Goal: Transaction & Acquisition: Book appointment/travel/reservation

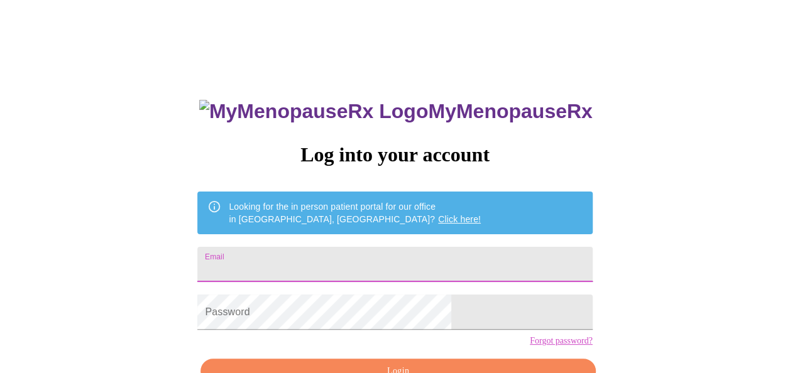
click at [319, 265] on input "Email" at bounding box center [394, 264] width 395 height 35
type input "[EMAIL_ADDRESS][DOMAIN_NAME]"
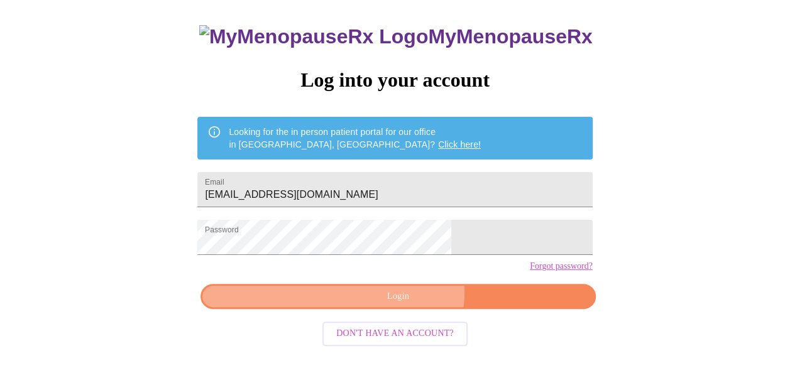
click at [403, 305] on span "Login" at bounding box center [398, 297] width 366 height 16
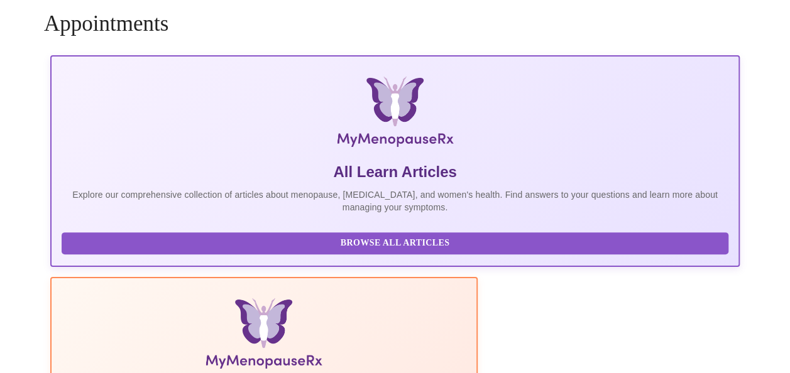
scroll to position [74, 0]
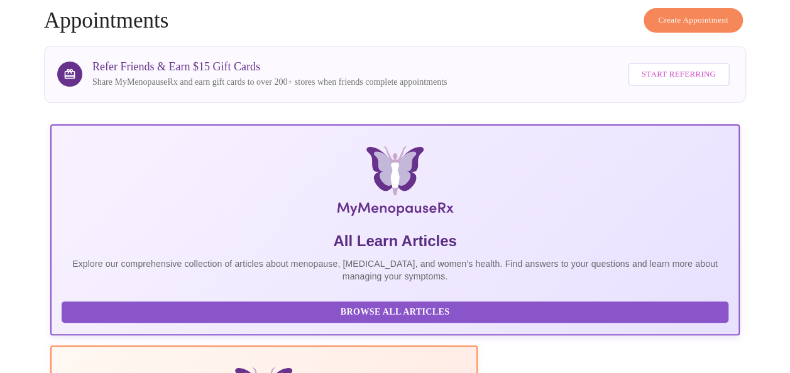
click at [680, 13] on span "Create Appointment" at bounding box center [693, 20] width 70 height 14
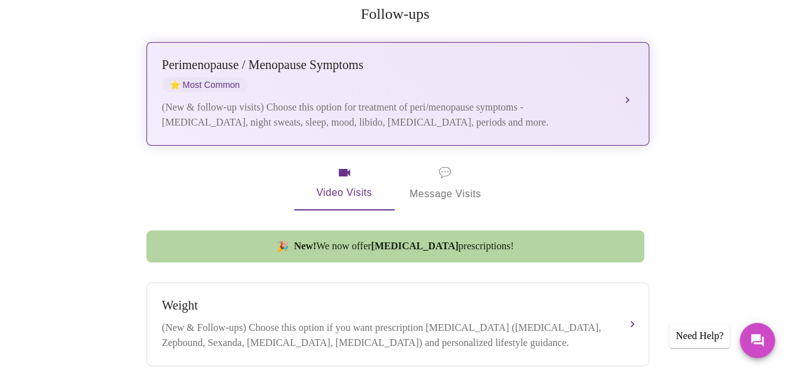
scroll to position [251, 0]
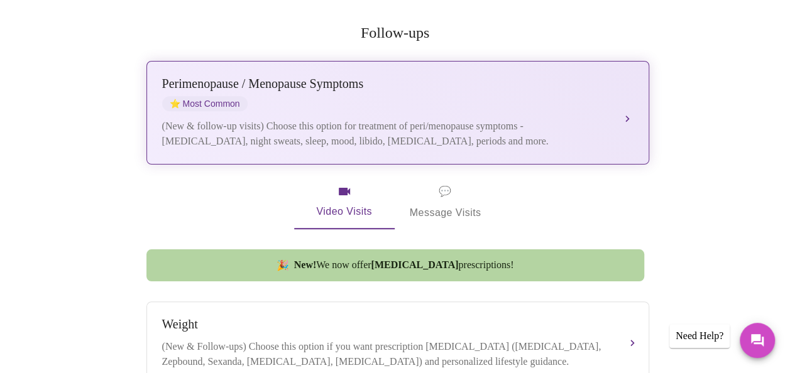
click at [610, 96] on div "[MEDICAL_DATA] / Menopause Symptoms ⭐ Most Common (New & follow-up visits) Choo…" at bounding box center [397, 113] width 471 height 72
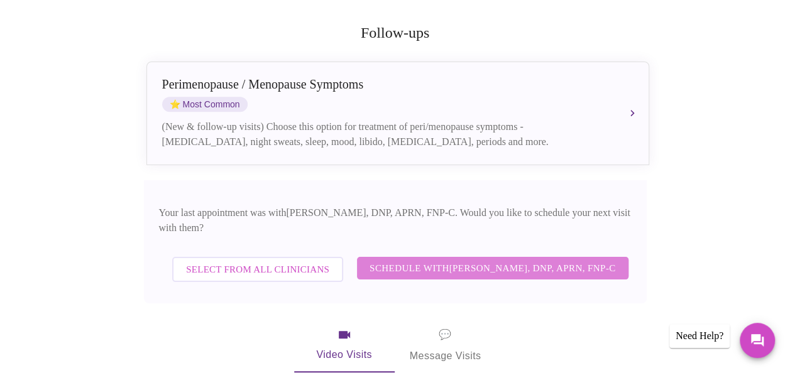
click at [502, 260] on span "Schedule with [PERSON_NAME], DNP, APRN, FNP-C" at bounding box center [493, 268] width 246 height 16
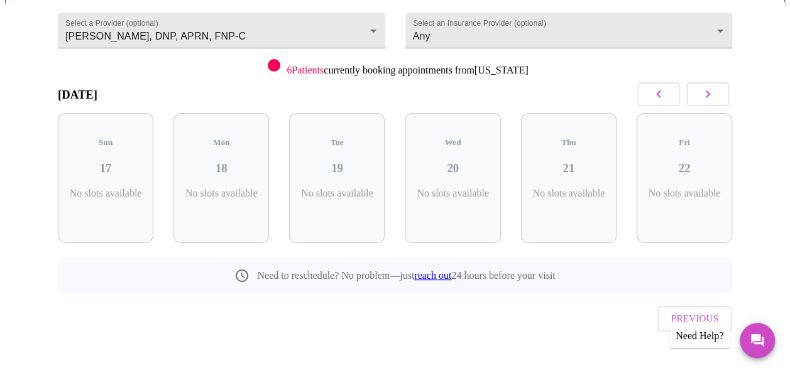
click at [715, 95] on icon "button" at bounding box center [707, 94] width 15 height 15
click at [715, 97] on icon "button" at bounding box center [707, 94] width 15 height 15
click at [659, 94] on icon "button" at bounding box center [658, 94] width 15 height 15
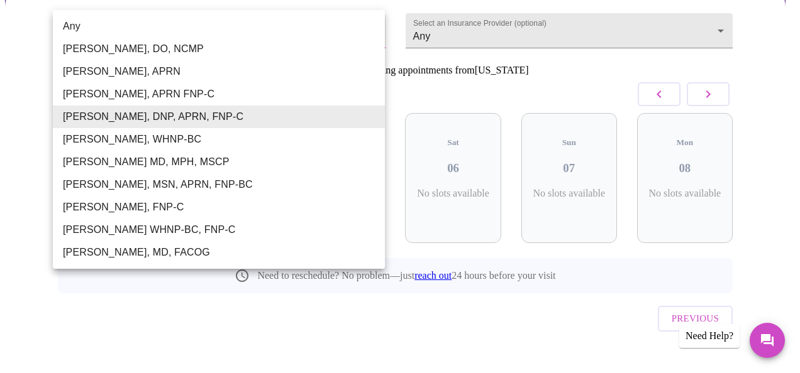
click at [345, 27] on body "MyMenopauseRx Appointments Messaging Labs Uploads Medications Community Refer a…" at bounding box center [400, 131] width 790 height 528
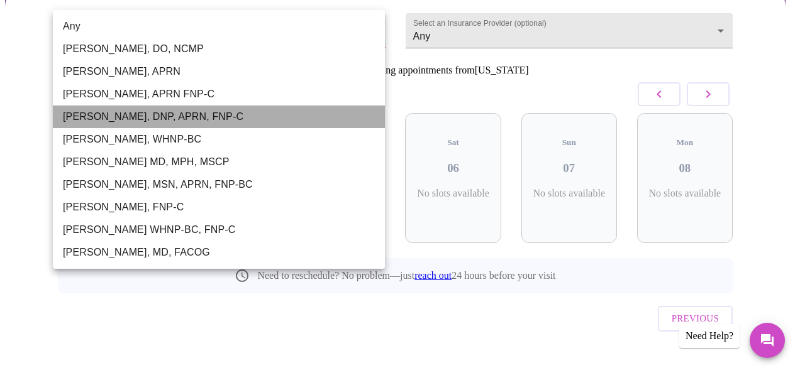
click at [153, 116] on li "[PERSON_NAME], DNP, APRN, FNP-C" at bounding box center [219, 117] width 332 height 23
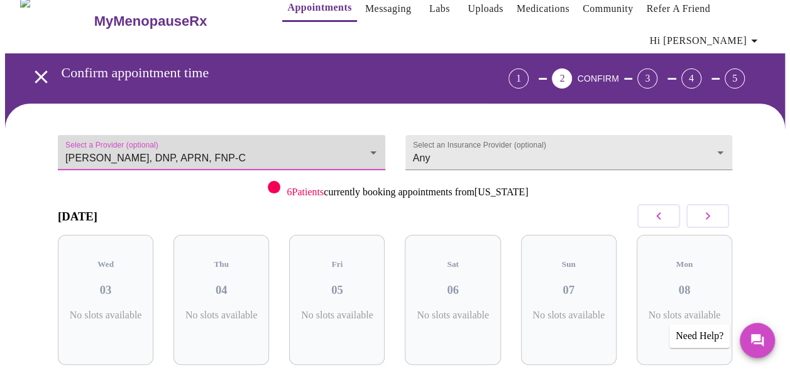
scroll to position [13, 0]
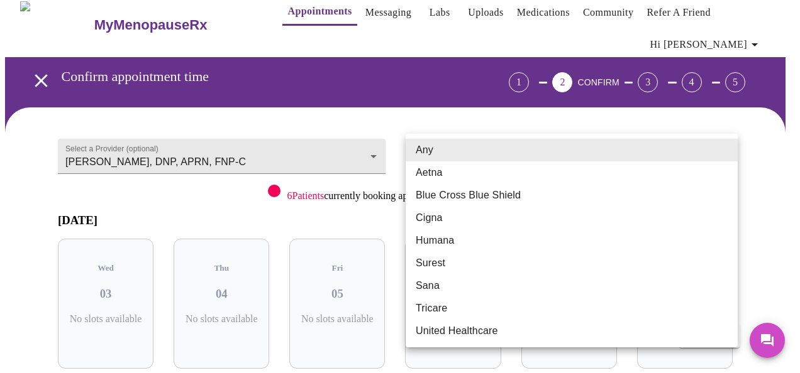
click at [580, 146] on body "MyMenopauseRx Appointments Messaging Labs Uploads Medications Community Refer a…" at bounding box center [400, 256] width 790 height 528
click at [496, 327] on li "United Healthcare" at bounding box center [571, 331] width 332 height 23
type input "United Healthcare"
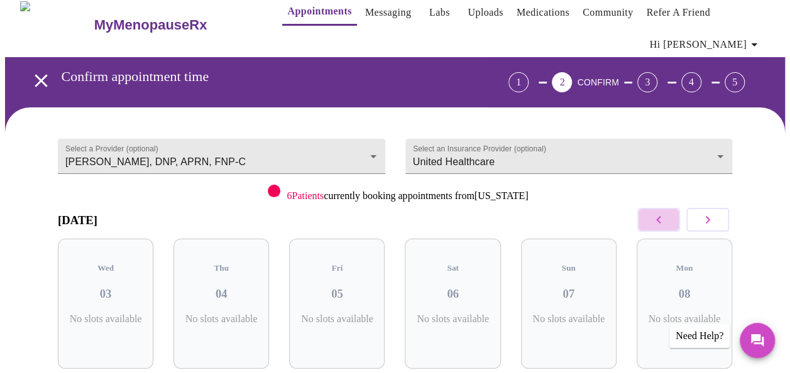
click at [661, 219] on icon "button" at bounding box center [658, 220] width 4 height 8
click at [715, 223] on icon "button" at bounding box center [707, 219] width 15 height 15
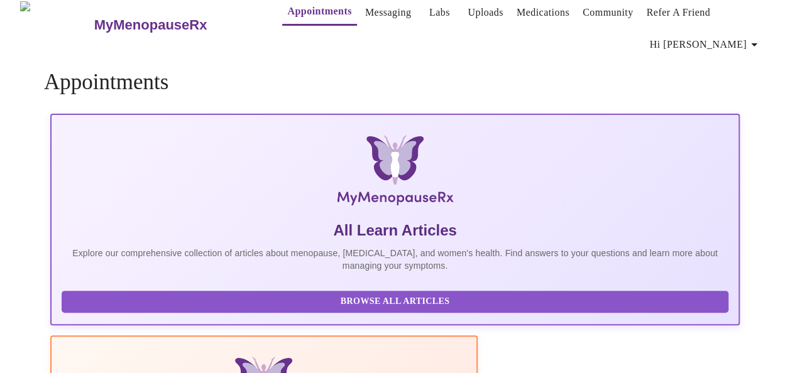
scroll to position [74, 0]
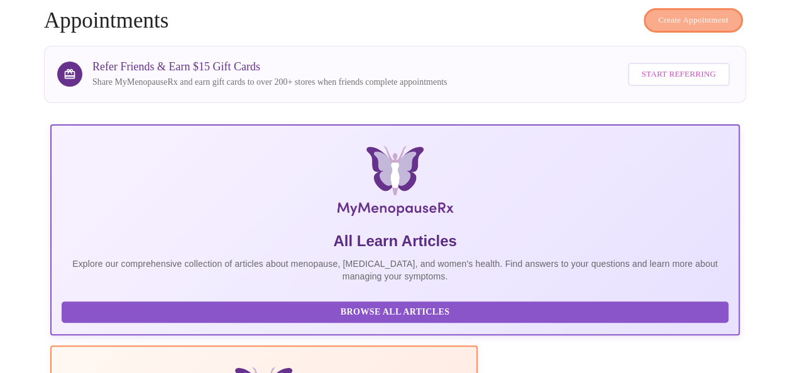
click at [673, 13] on span "Create Appointment" at bounding box center [693, 20] width 70 height 14
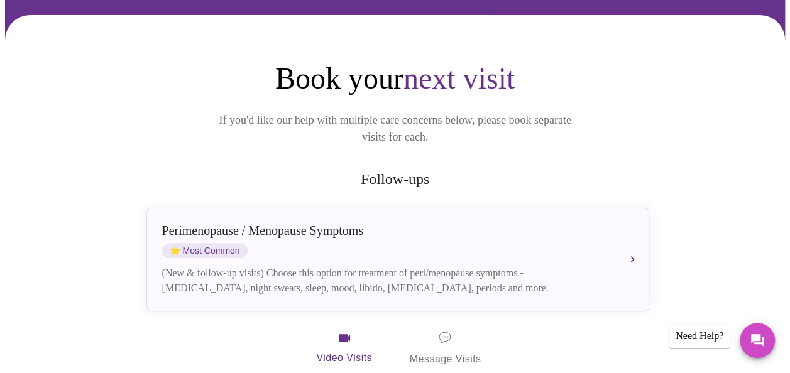
scroll to position [126, 0]
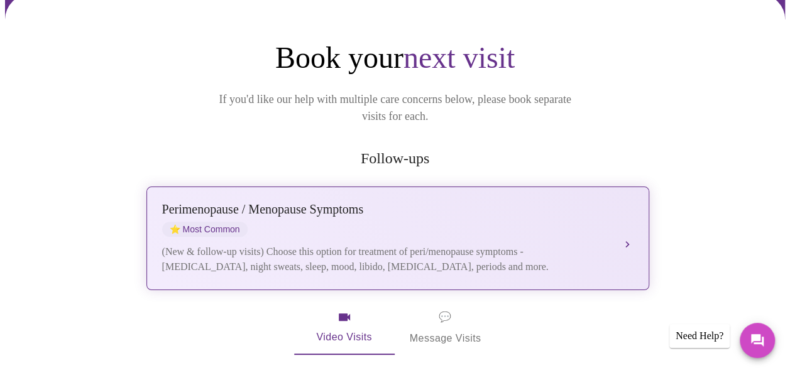
click at [554, 207] on div "[MEDICAL_DATA] / Menopause Symptoms ⭐ Most Common" at bounding box center [385, 219] width 446 height 35
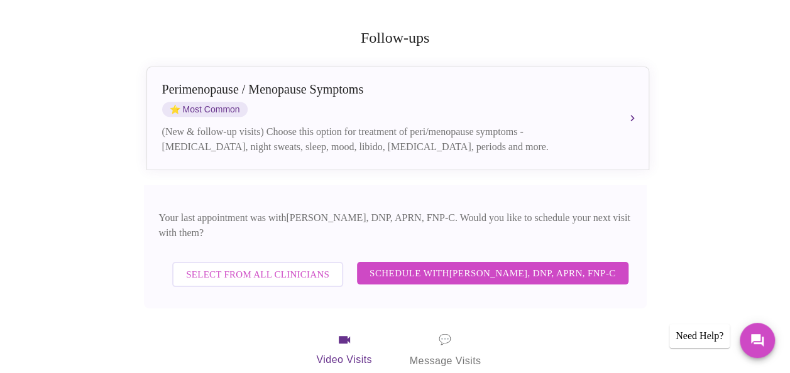
scroll to position [251, 0]
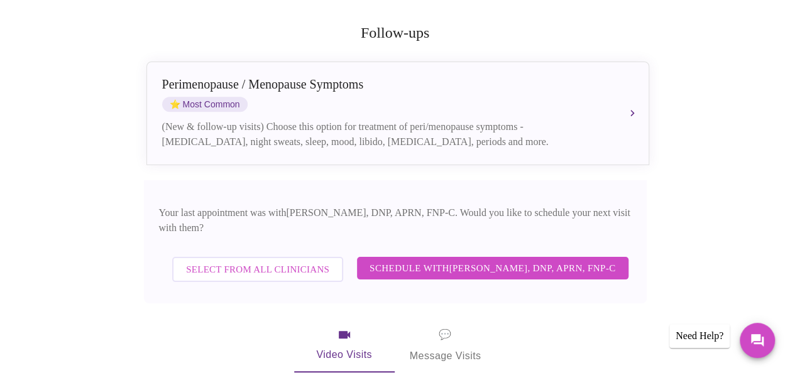
click at [245, 262] on span "Select from All Clinicians" at bounding box center [257, 270] width 143 height 16
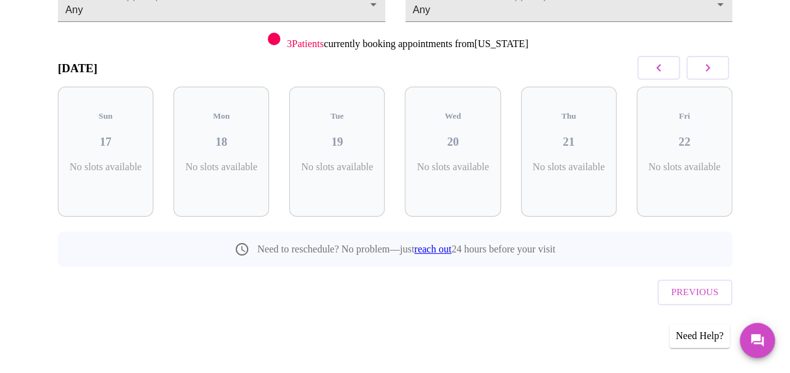
scroll to position [138, 0]
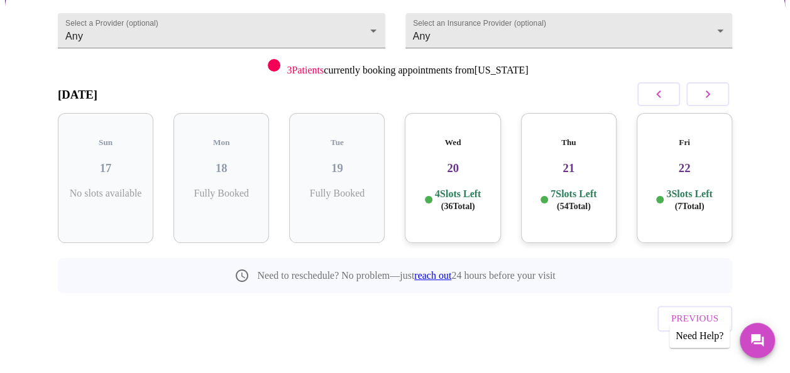
click at [574, 188] on p "7 Slots Left ( 54 Total)" at bounding box center [574, 200] width 46 height 25
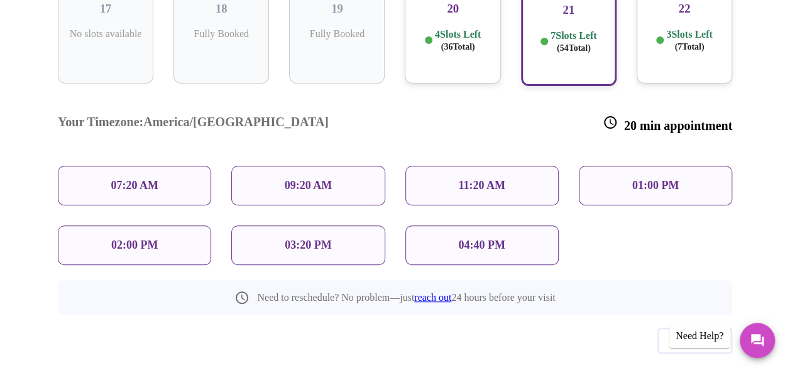
scroll to position [302, 0]
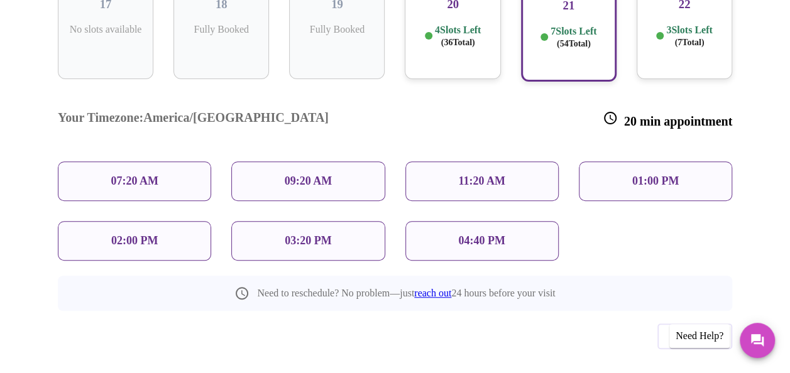
click at [341, 221] on div "03:20 PM" at bounding box center [307, 241] width 153 height 40
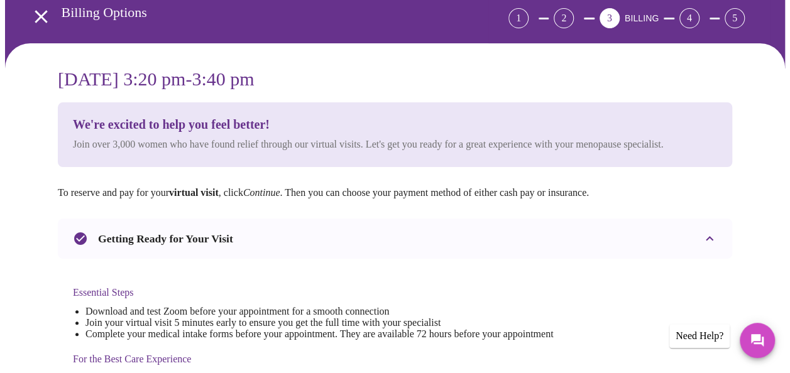
scroll to position [126, 0]
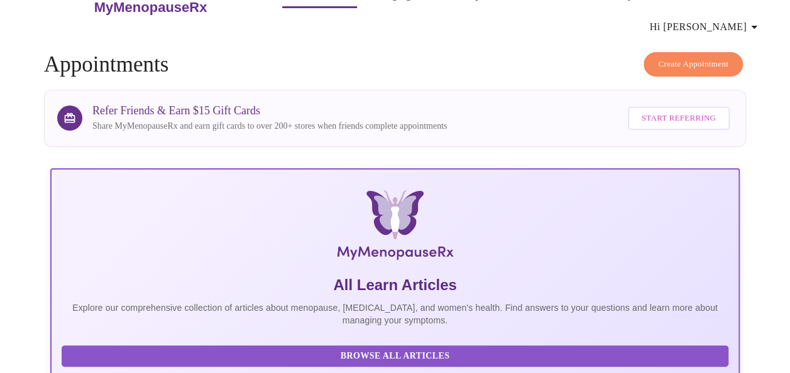
scroll to position [11, 0]
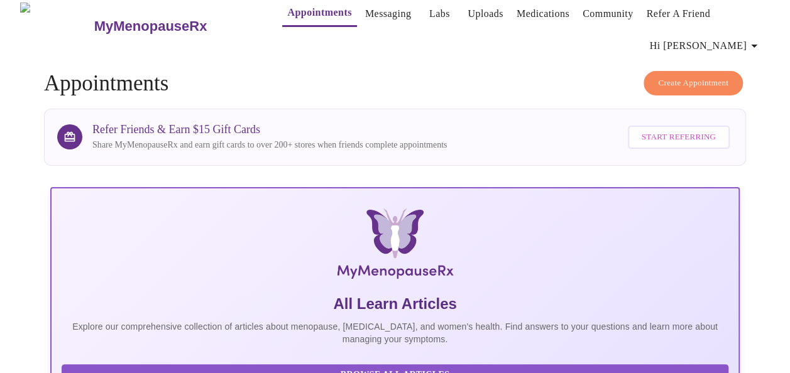
click at [675, 76] on span "Create Appointment" at bounding box center [693, 83] width 70 height 14
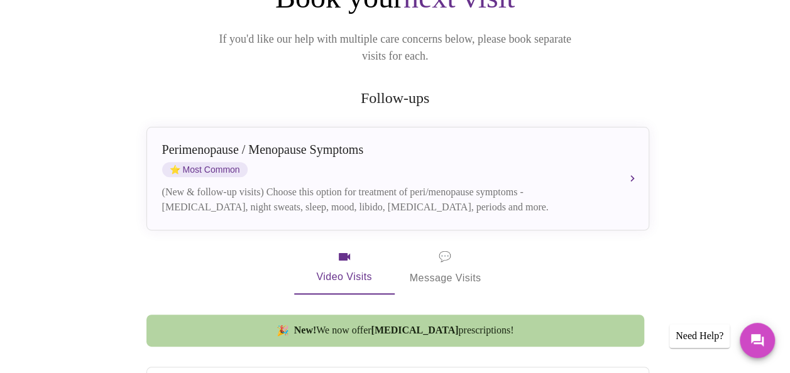
scroll to position [189, 0]
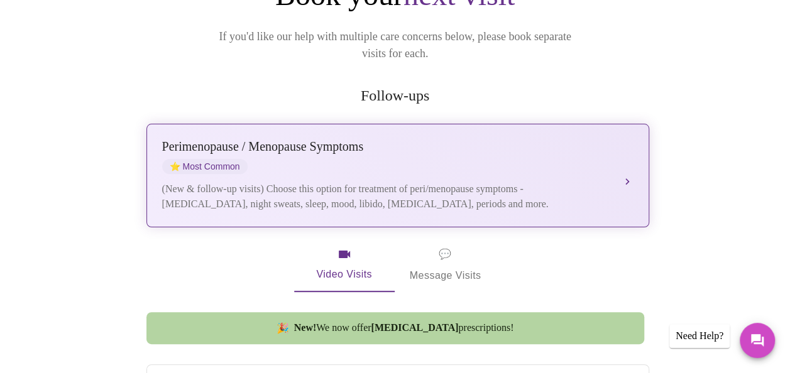
click at [317, 140] on div "Perimenopause / Menopause Symptoms" at bounding box center [385, 147] width 446 height 14
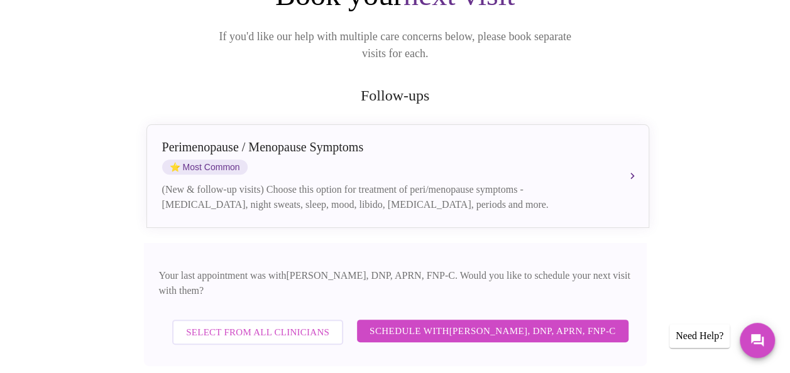
click at [272, 324] on span "Select from All Clinicians" at bounding box center [257, 332] width 143 height 16
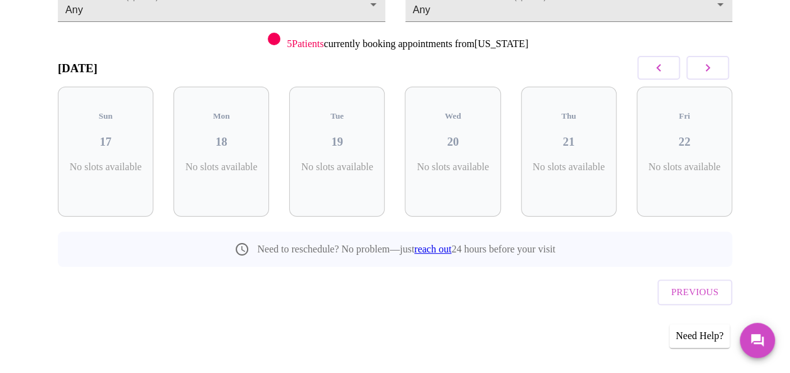
scroll to position [138, 0]
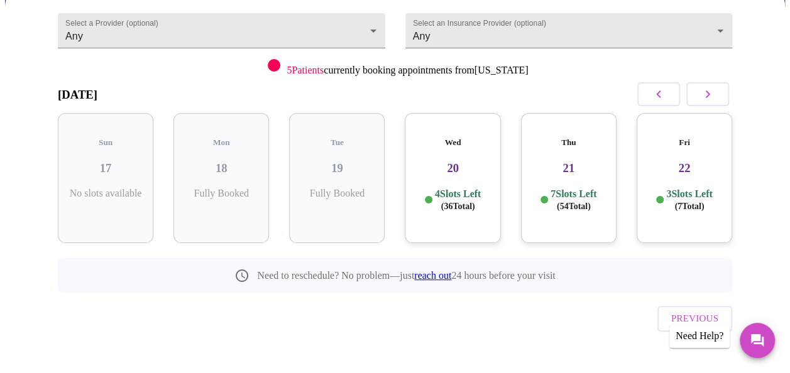
click at [461, 188] on p "4 Slots Left ( 36 Total)" at bounding box center [458, 200] width 46 height 25
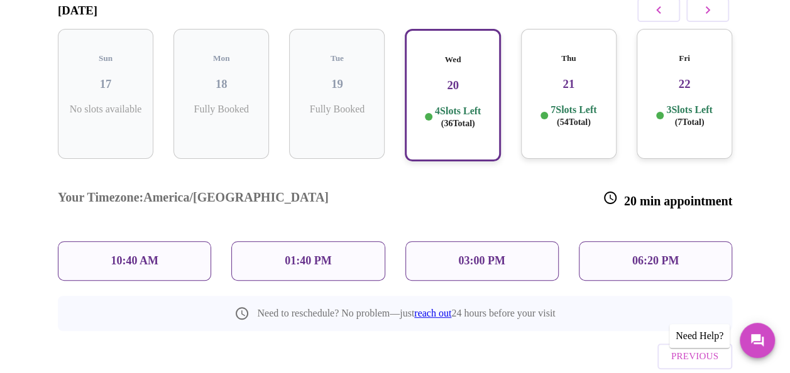
scroll to position [240, 0]
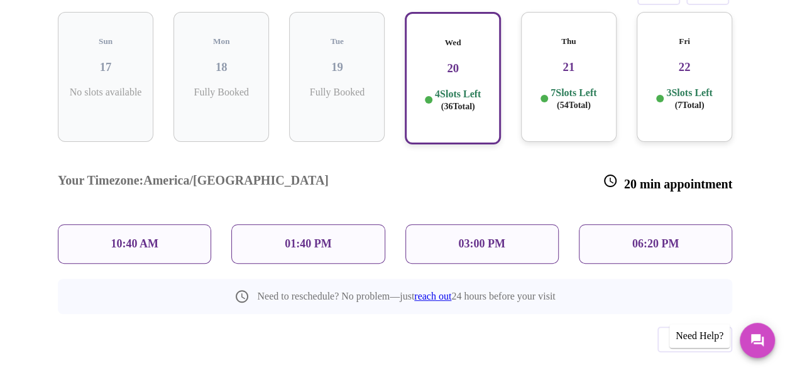
click at [671, 238] on p "06:20 PM" at bounding box center [655, 244] width 47 height 13
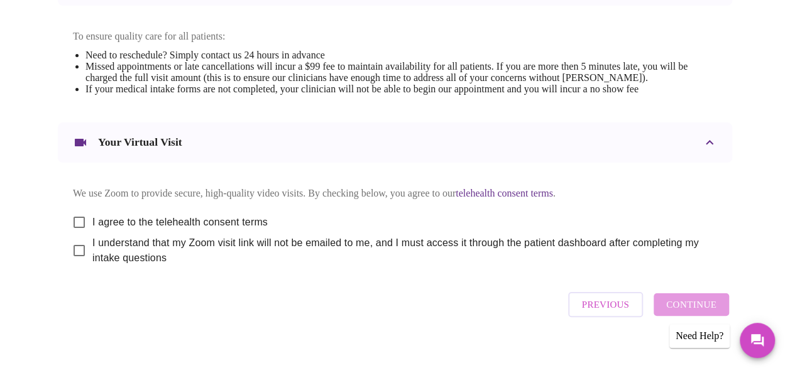
scroll to position [559, 0]
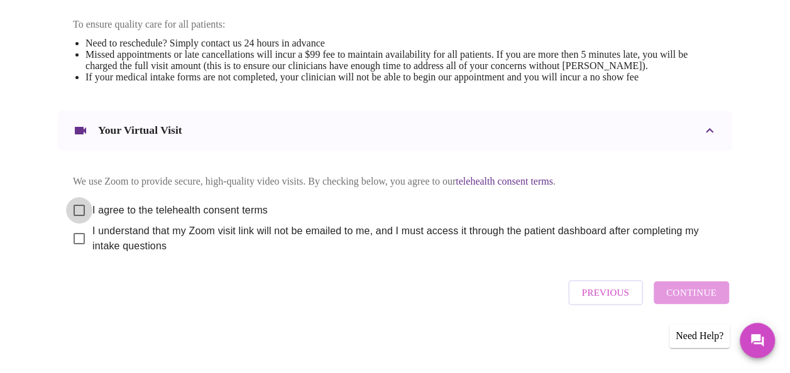
click at [67, 205] on input "I agree to the telehealth consent terms" at bounding box center [79, 210] width 26 height 26
checkbox input "true"
click at [69, 235] on input "I understand that my Zoom visit link will not be emailed to me, and I must acce…" at bounding box center [79, 239] width 26 height 26
checkbox input "true"
click at [689, 291] on span "Continue" at bounding box center [691, 293] width 50 height 16
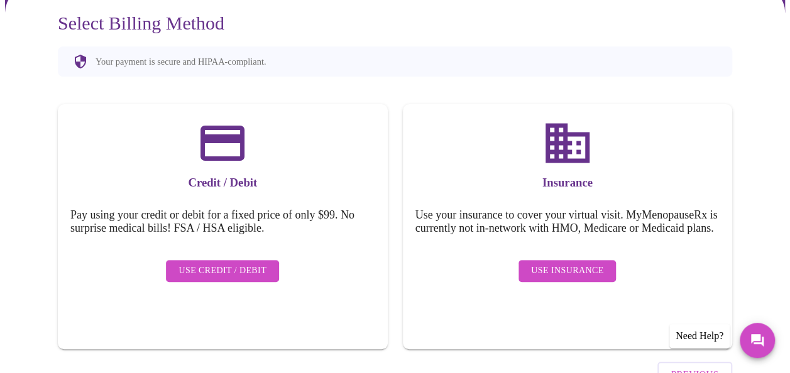
scroll to position [116, 0]
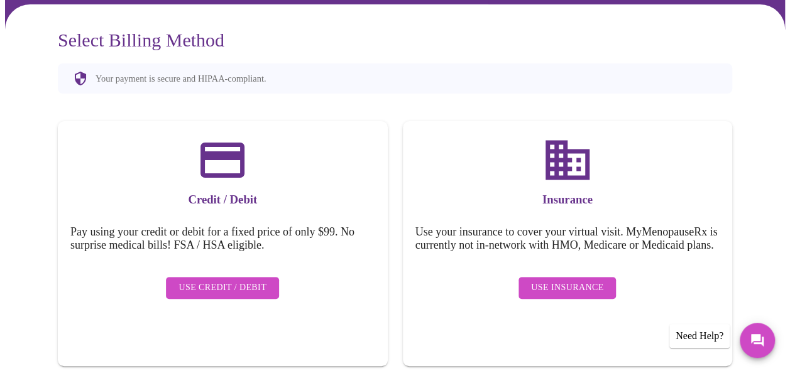
click at [596, 286] on span "Use Insurance" at bounding box center [567, 288] width 72 height 16
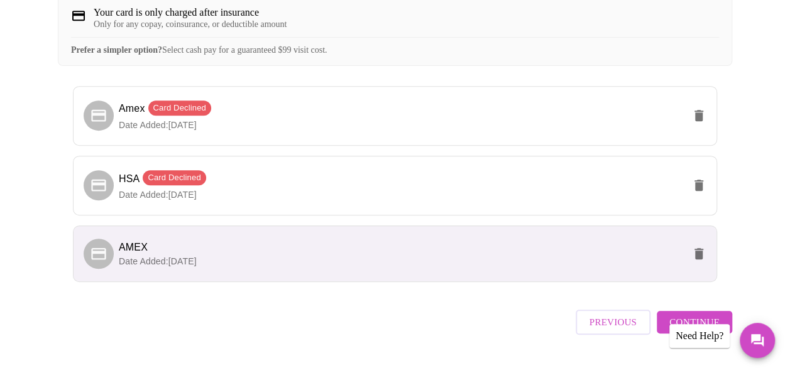
scroll to position [328, 0]
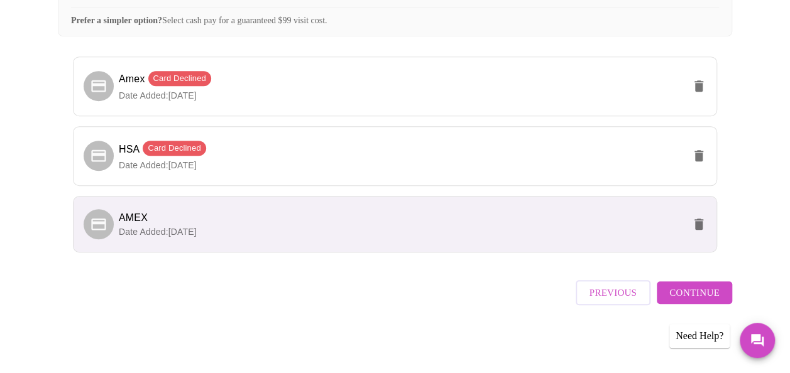
click at [693, 294] on span "Continue" at bounding box center [695, 293] width 50 height 16
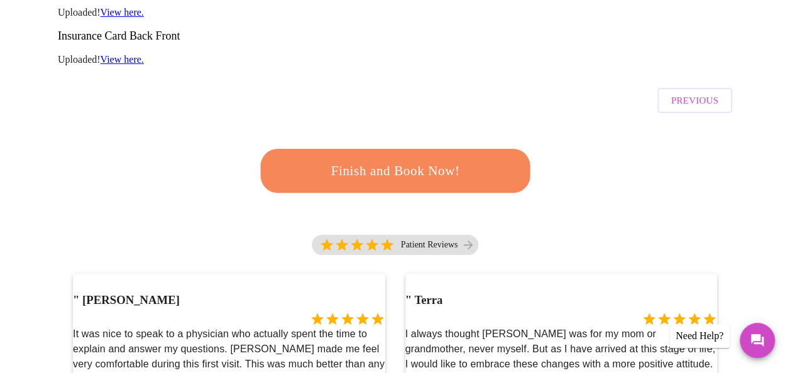
scroll to position [391, 0]
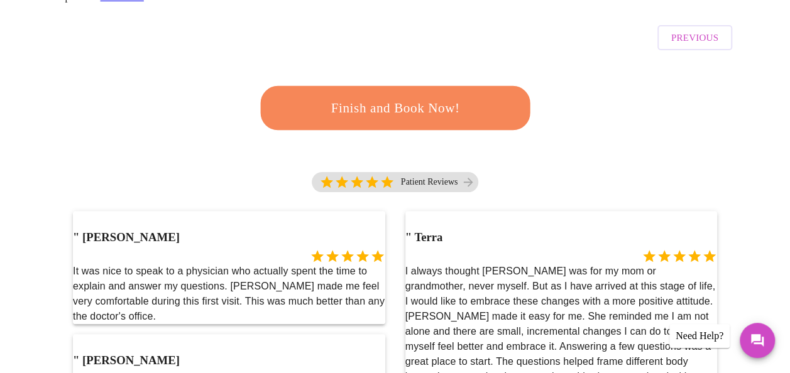
click at [422, 97] on span "Finish and Book Now!" at bounding box center [395, 108] width 233 height 23
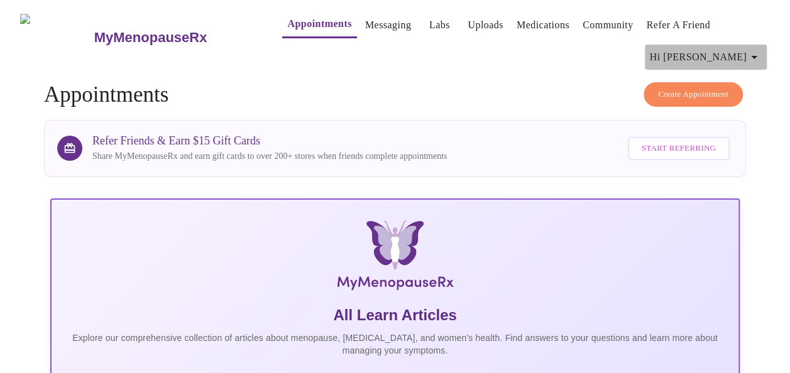
click at [756, 55] on icon "button" at bounding box center [754, 57] width 15 height 15
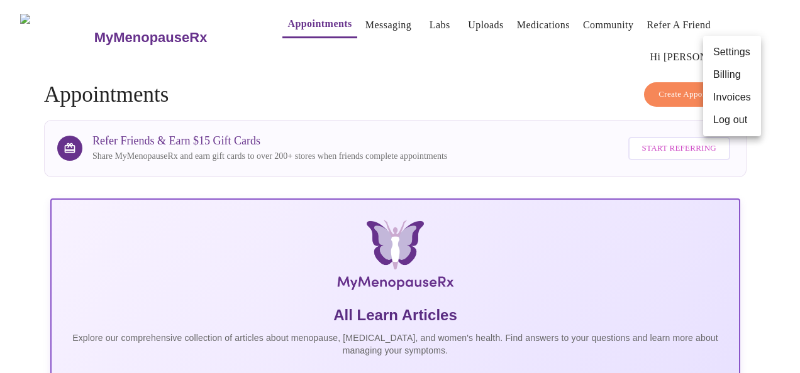
click at [287, 17] on div at bounding box center [400, 186] width 800 height 373
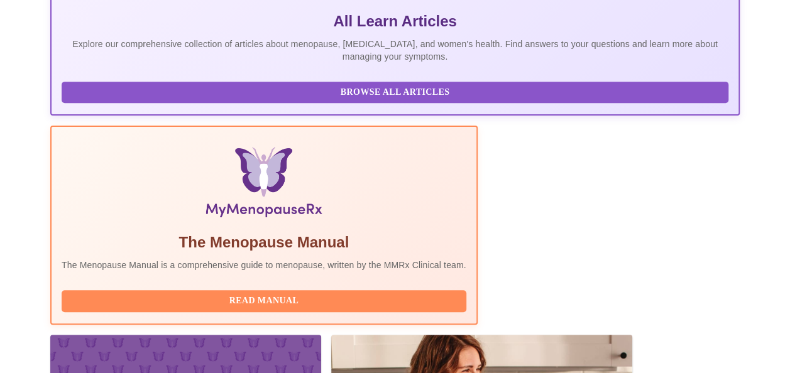
scroll to position [314, 0]
